Goal: Information Seeking & Learning: Learn about a topic

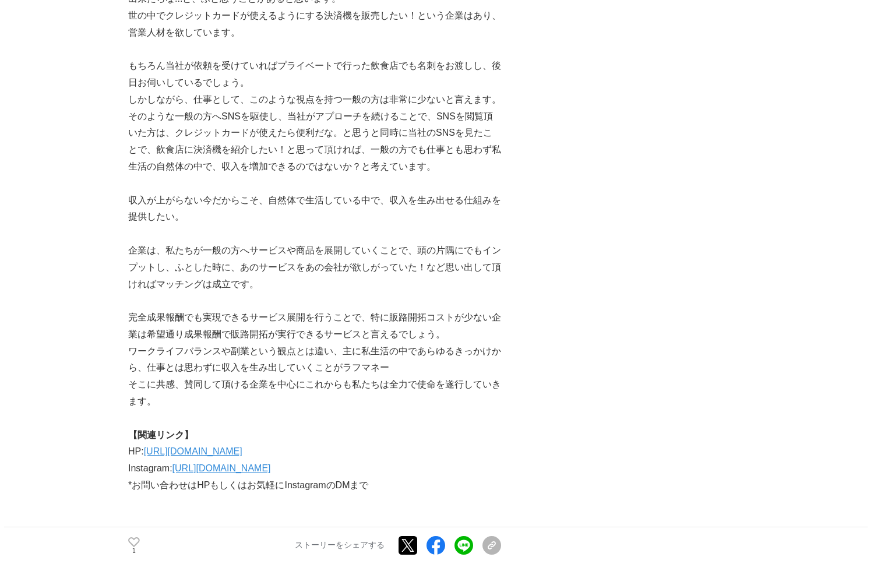
scroll to position [2293, 0]
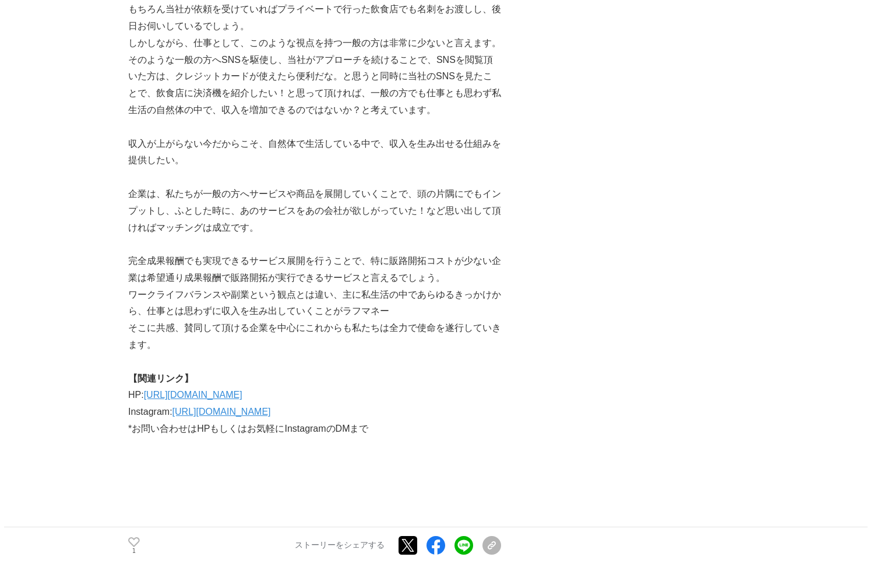
click at [266, 407] on link "[URL][DOMAIN_NAME]" at bounding box center [222, 412] width 99 height 10
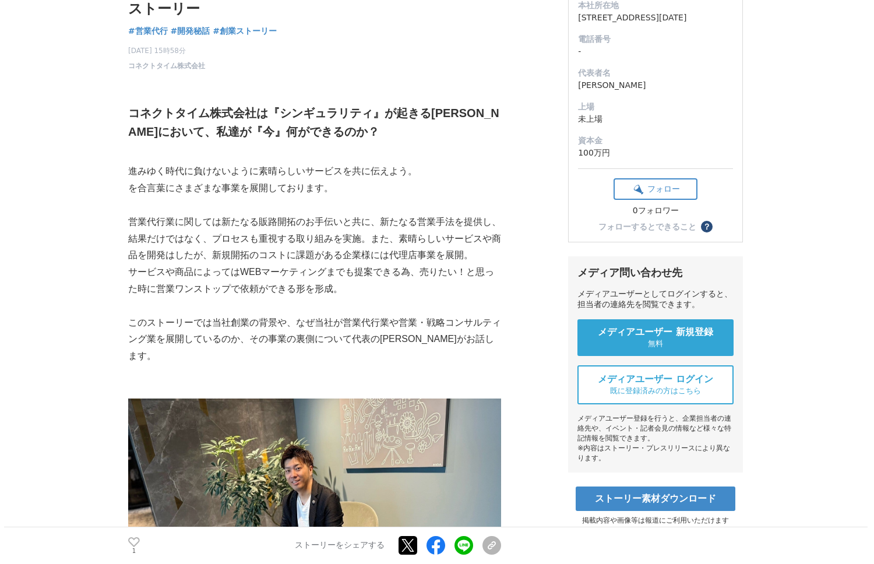
scroll to position [0, 0]
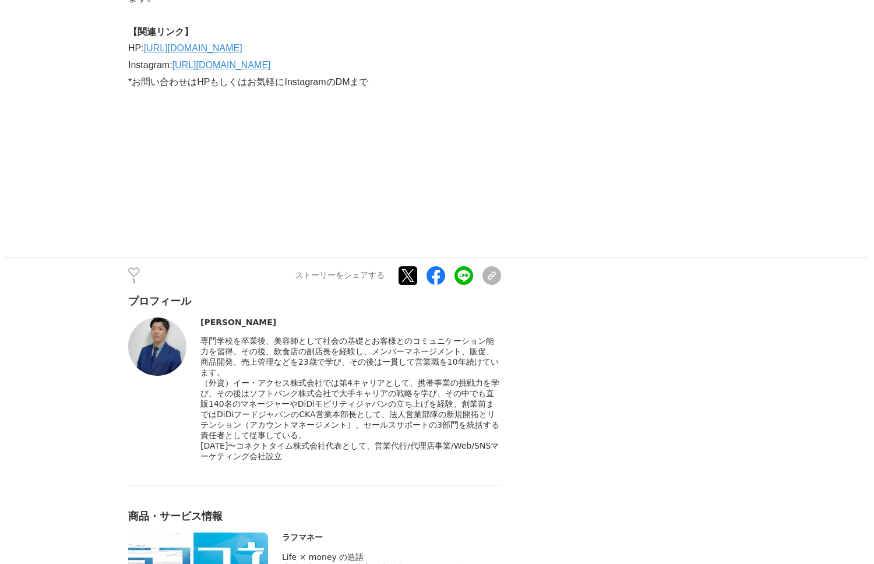
scroll to position [2644, 0]
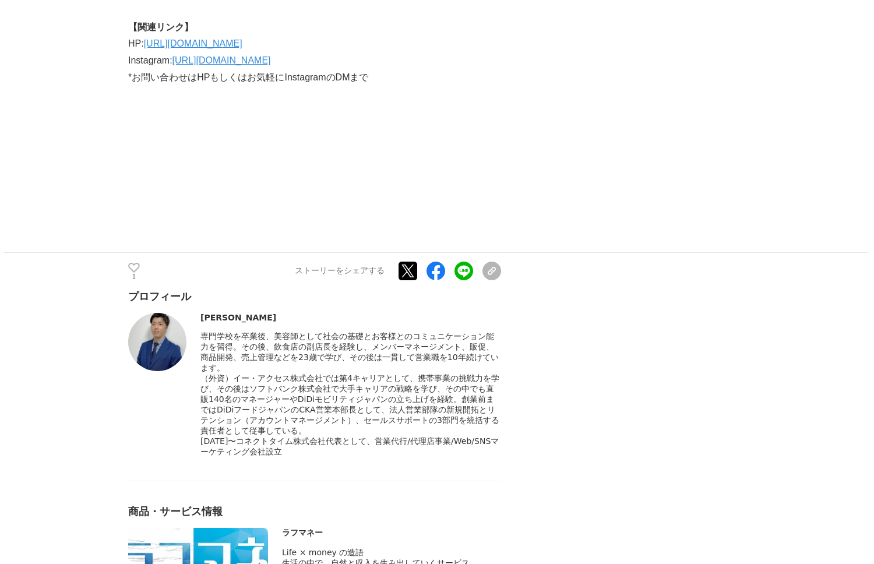
drag, startPoint x: 195, startPoint y: 301, endPoint x: 216, endPoint y: 301, distance: 20.4
click at [216, 313] on div "[PERSON_NAME]" at bounding box center [314, 385] width 373 height 145
copy div "[PERSON_NAME]"
click at [356, 437] on div "（外資）イー・アクセス株式会社では第4キャリアとして、携帯事業の挑戦力を学び、その後はソフトバンク株式会社で大手キャリアの戦略を学び、その中でも直販140名の…" at bounding box center [351, 405] width 301 height 63
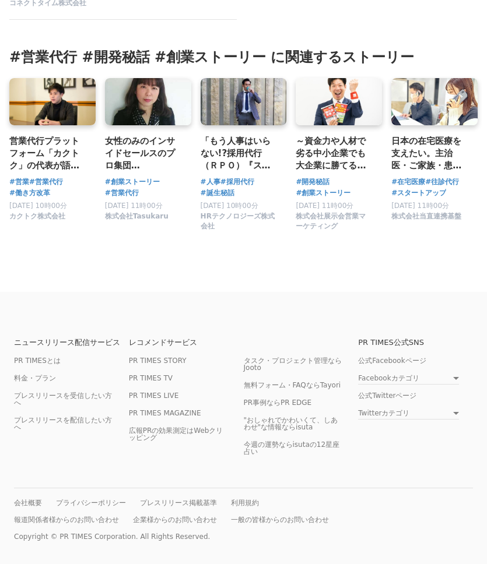
scroll to position [4250, 0]
